Goal: Task Accomplishment & Management: Manage account settings

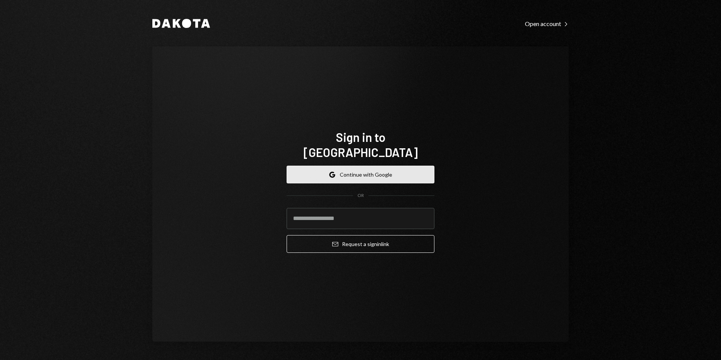
click at [362, 169] on button "Google Continue with Google" at bounding box center [361, 175] width 148 height 18
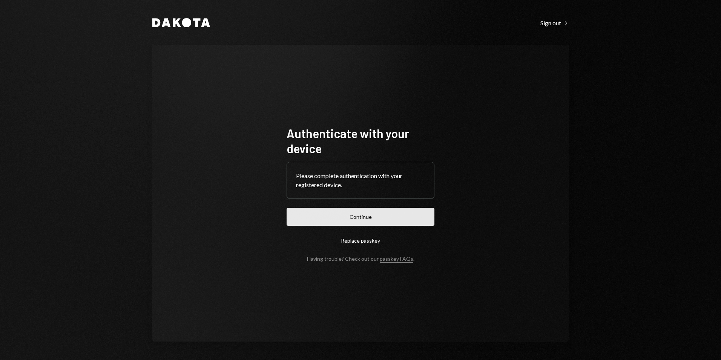
click at [378, 222] on button "Continue" at bounding box center [361, 217] width 148 height 18
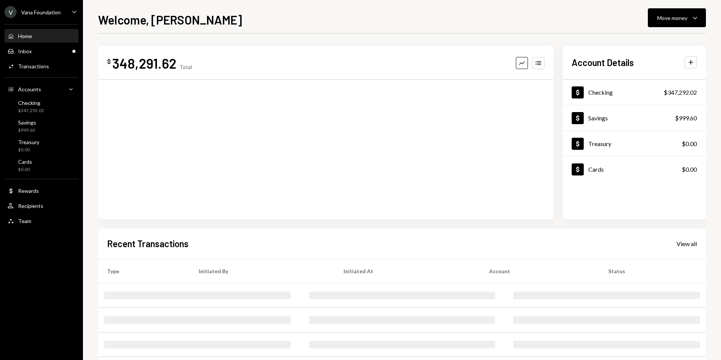
click at [65, 9] on div "V Vana Foundation Caret Down" at bounding box center [41, 12] width 83 height 12
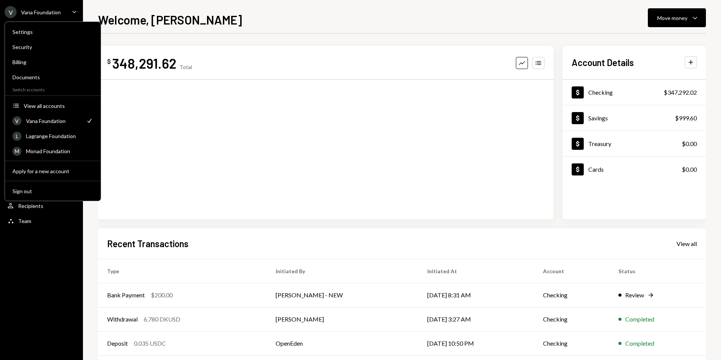
click at [175, 11] on div "Welcome, George Move money Caret Down" at bounding box center [402, 19] width 608 height 17
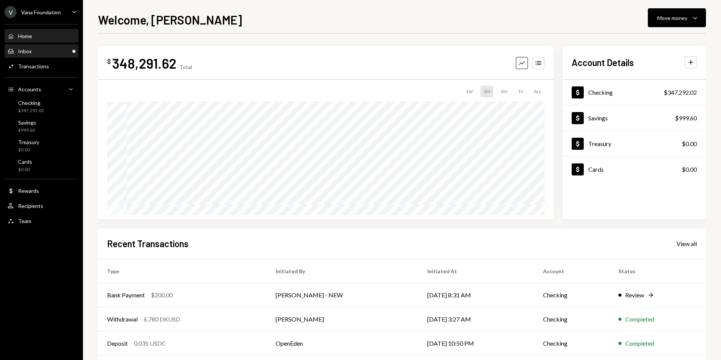
click at [58, 51] on div "Inbox Inbox" at bounding box center [42, 51] width 68 height 7
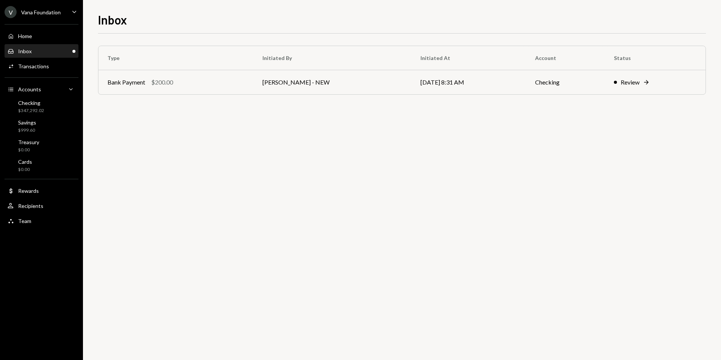
click at [60, 19] on ul "V Vana Foundation Caret Down Home Home Inbox Inbox Activities Transactions Acco…" at bounding box center [41, 114] width 83 height 229
click at [60, 13] on div "Vana Foundation" at bounding box center [41, 12] width 40 height 6
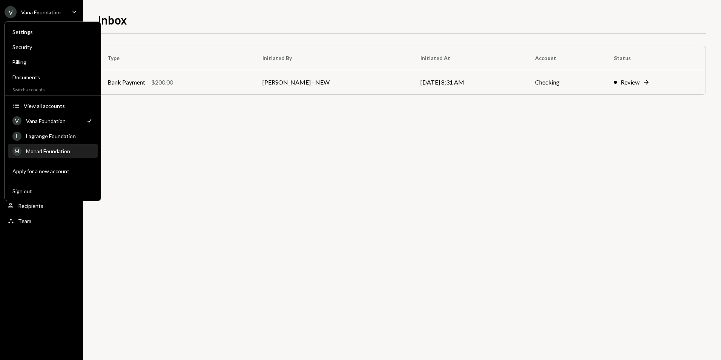
click at [51, 149] on div "Monad Foundation" at bounding box center [59, 151] width 67 height 6
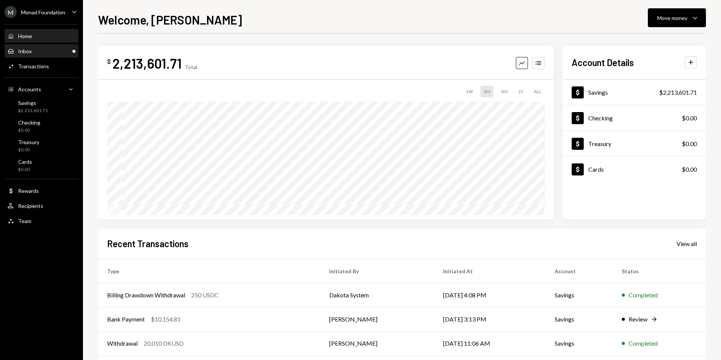
click at [58, 51] on div "Inbox Inbox" at bounding box center [42, 51] width 68 height 7
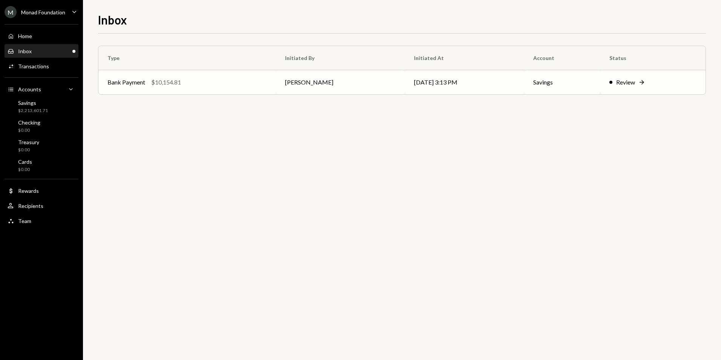
click at [286, 87] on td "Octavia Tenga" at bounding box center [340, 82] width 129 height 24
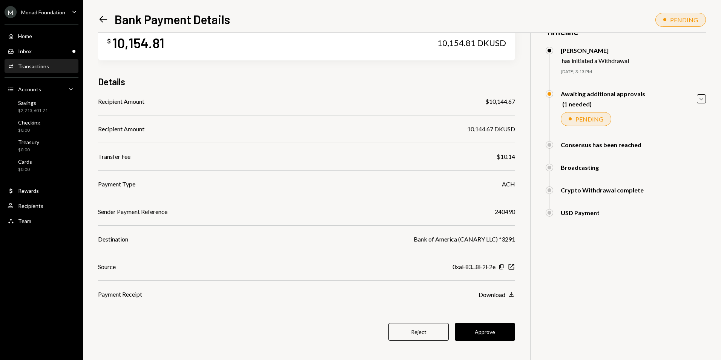
scroll to position [33, 0]
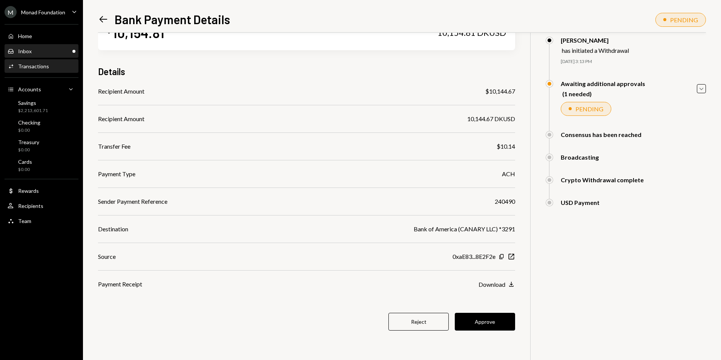
click at [51, 52] on div "Inbox Inbox" at bounding box center [42, 51] width 68 height 7
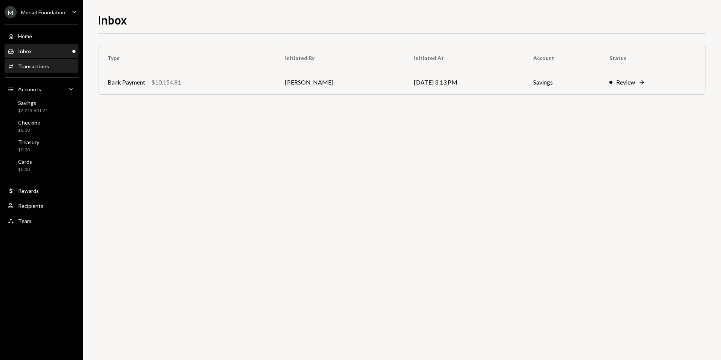
click at [43, 66] on div "Transactions" at bounding box center [33, 66] width 31 height 6
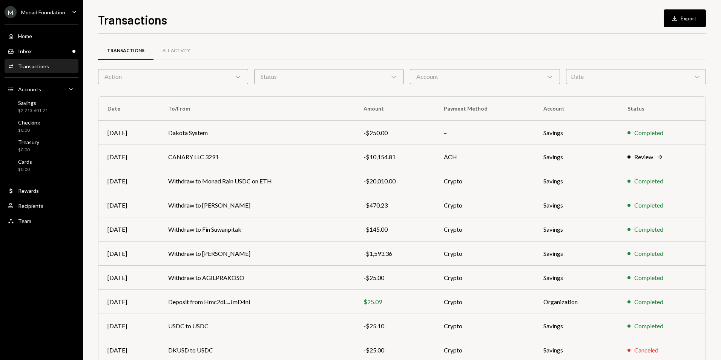
click at [606, 86] on div "Transactions All Activity Action Chevron Down Status Chevron Down Account Chevr…" at bounding box center [402, 220] width 608 height 348
click at [606, 78] on div "Date Chevron Down" at bounding box center [636, 76] width 140 height 15
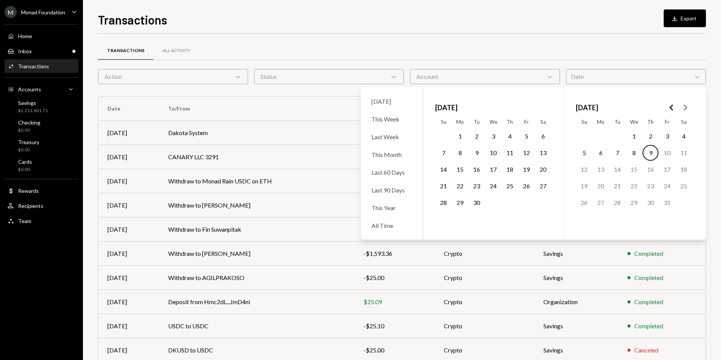
click at [668, 109] on icon "Go to the Previous Month" at bounding box center [671, 107] width 9 height 9
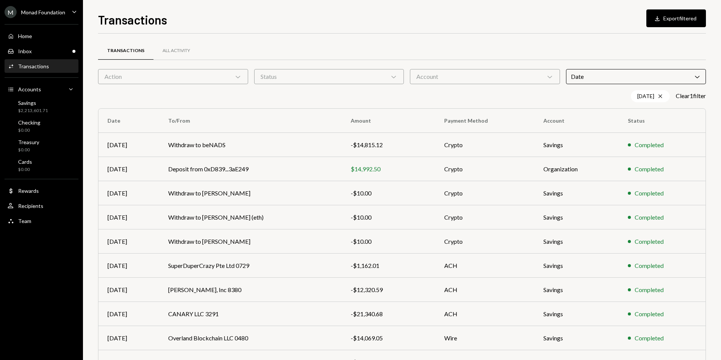
click at [516, 57] on div "Transactions All Activity" at bounding box center [402, 50] width 608 height 19
click at [35, 45] on div "Inbox Inbox" at bounding box center [42, 51] width 68 height 13
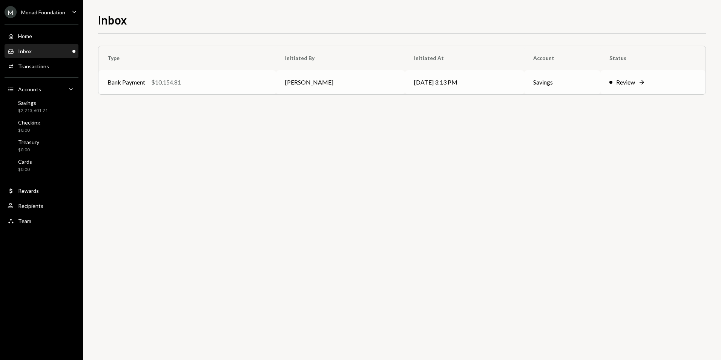
click at [173, 82] on div "$10,154.81" at bounding box center [166, 82] width 30 height 9
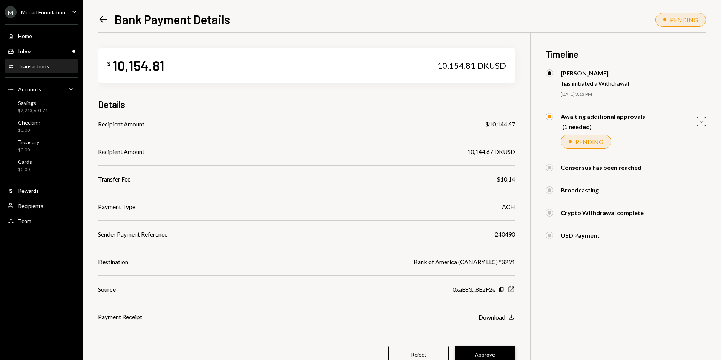
click at [477, 355] on button "Approve" at bounding box center [485, 354] width 60 height 18
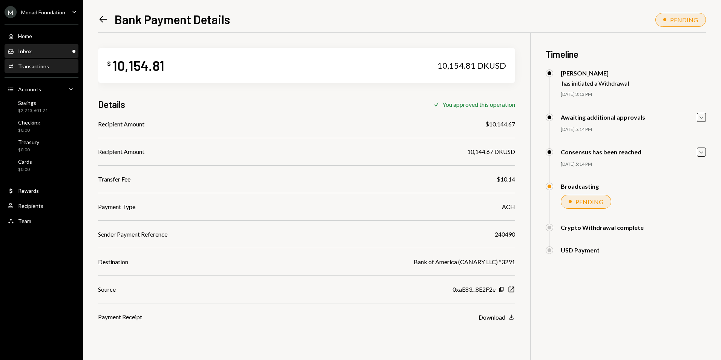
click at [55, 49] on div "Inbox Inbox" at bounding box center [42, 51] width 68 height 7
